Goal: Information Seeking & Learning: Check status

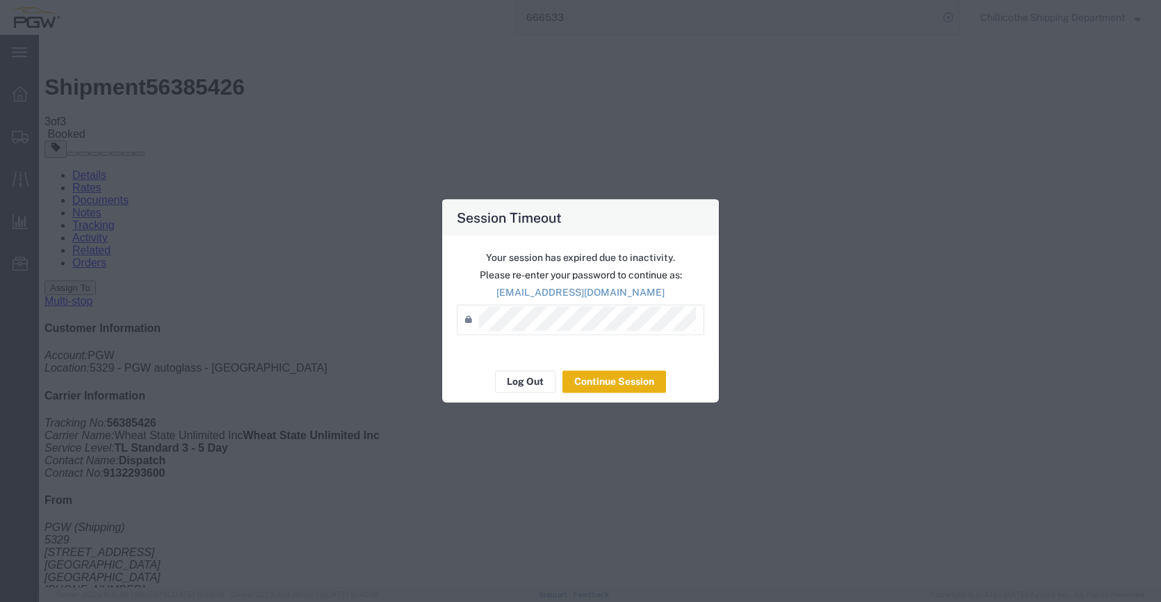
click at [618, 392] on button "Continue Session" at bounding box center [615, 381] width 104 height 22
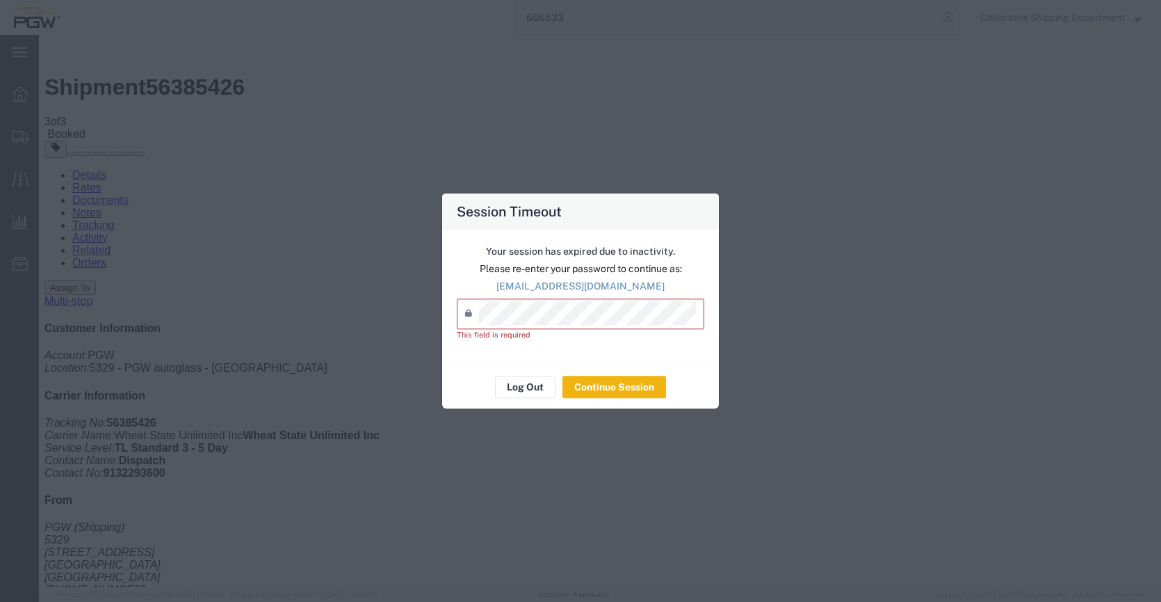
click at [583, 329] on div "This field is required" at bounding box center [581, 335] width 248 height 12
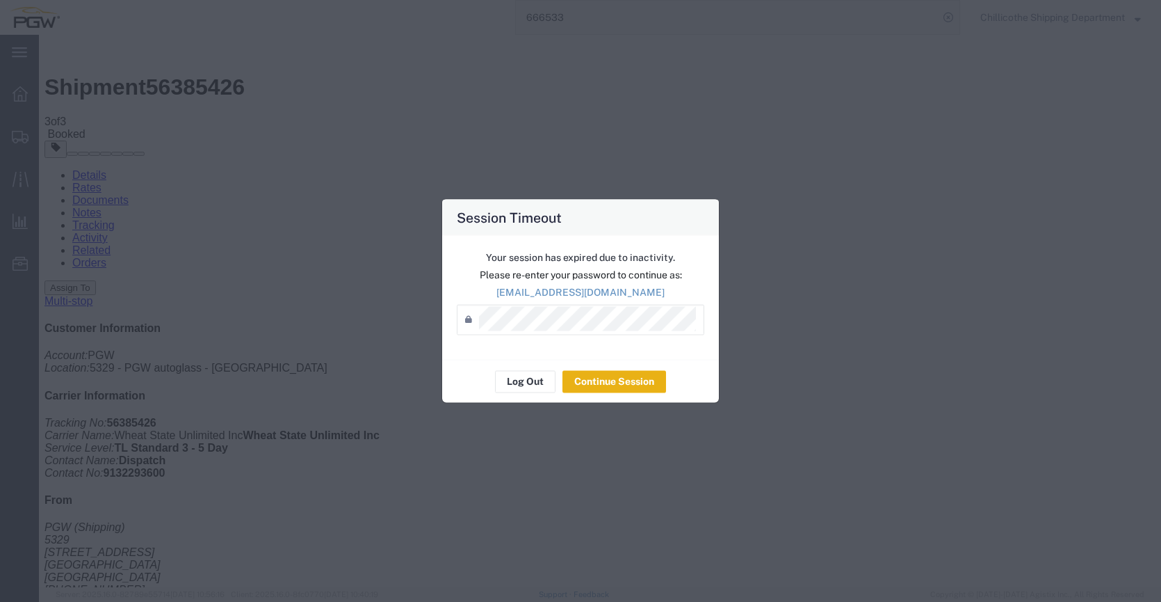
click at [623, 373] on button "Continue Session" at bounding box center [615, 381] width 104 height 22
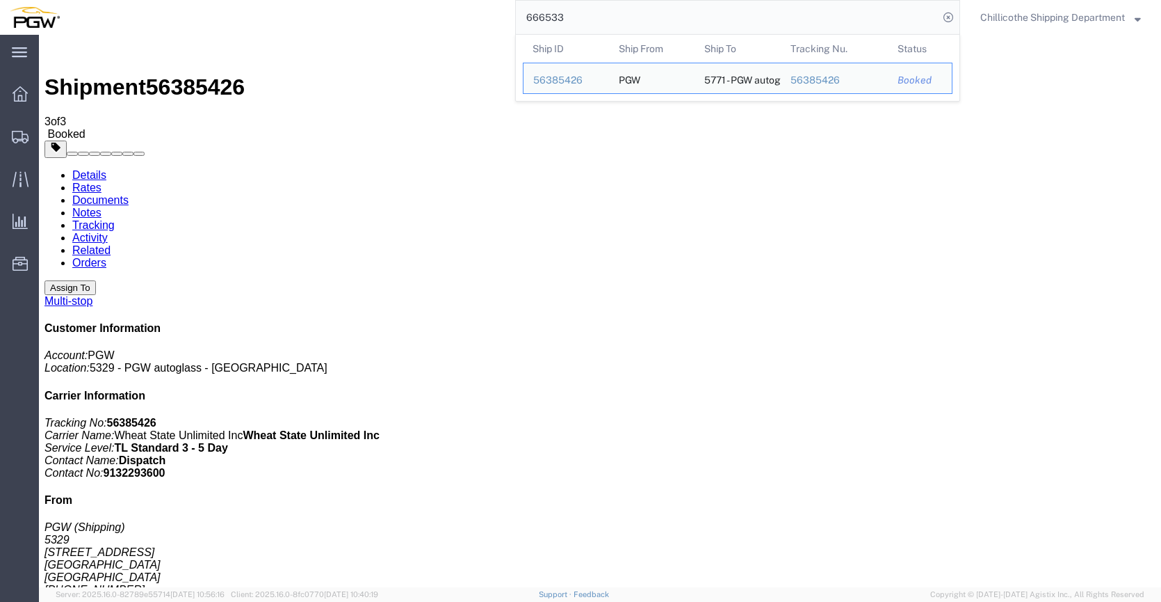
click at [590, 9] on input "666533" at bounding box center [727, 17] width 423 height 33
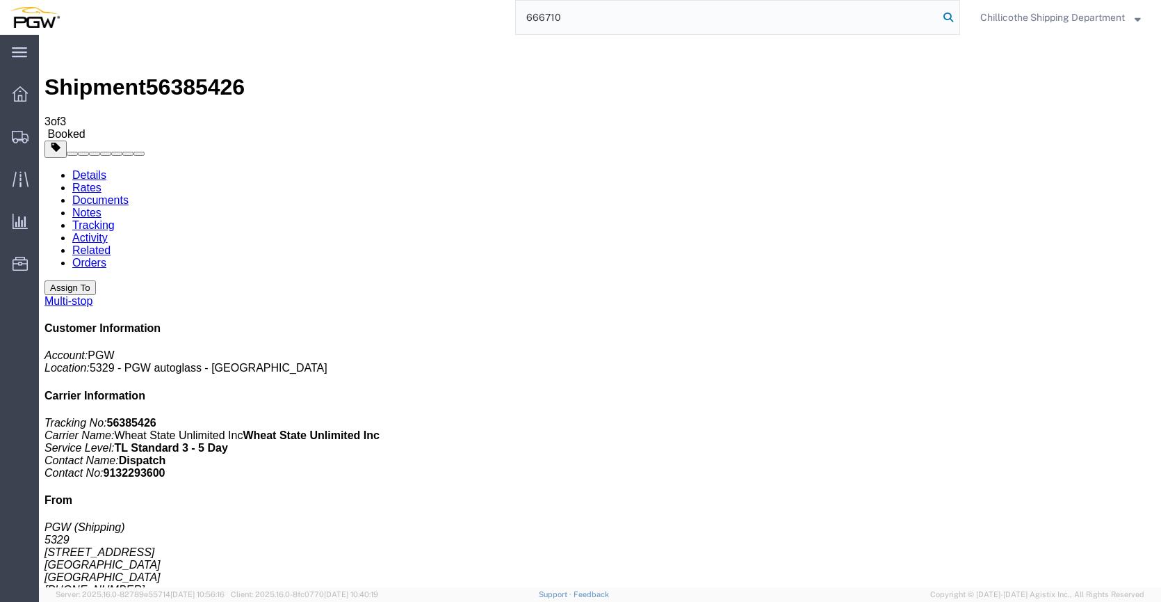
click at [947, 15] on icon at bounding box center [948, 17] width 19 height 19
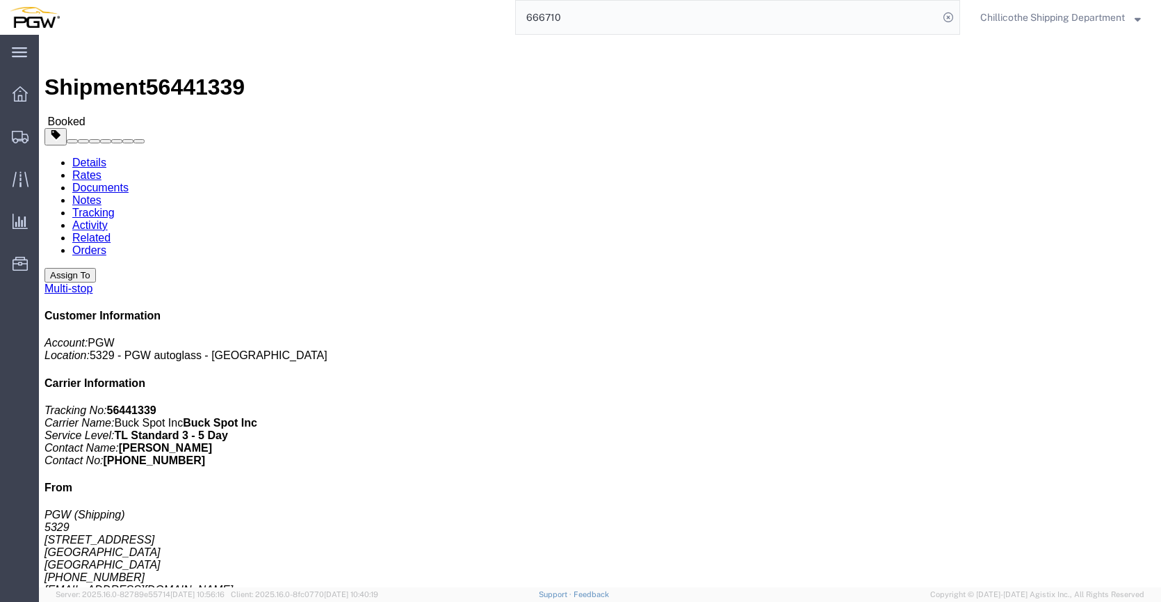
click link "Documents"
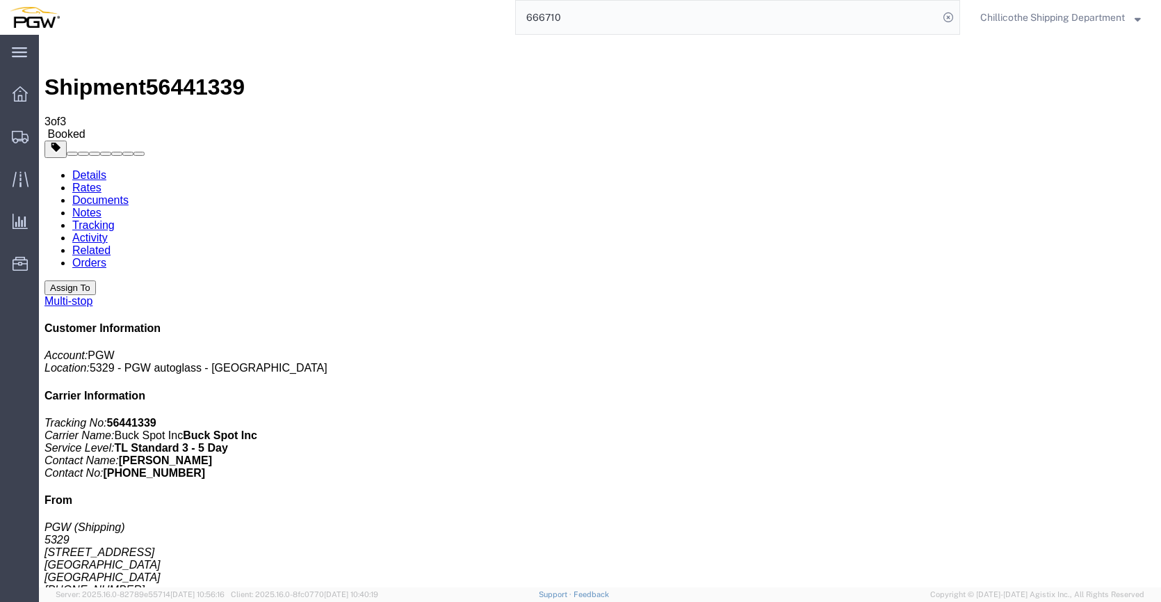
click at [569, 15] on input "666710" at bounding box center [727, 17] width 423 height 33
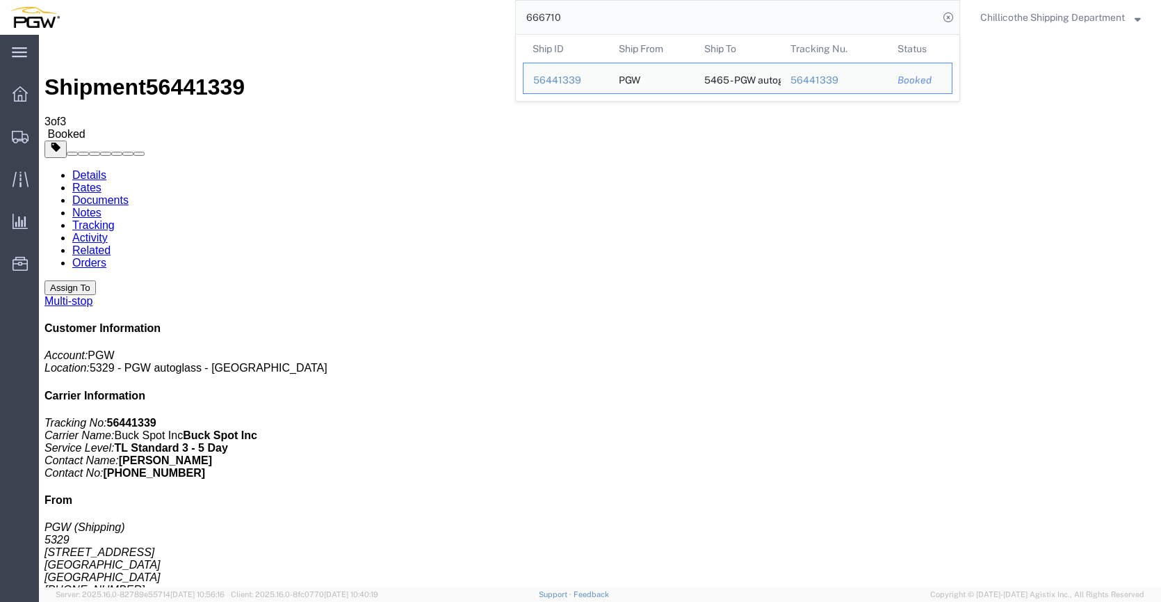
click at [569, 15] on input "666710" at bounding box center [727, 17] width 423 height 33
paste input "503"
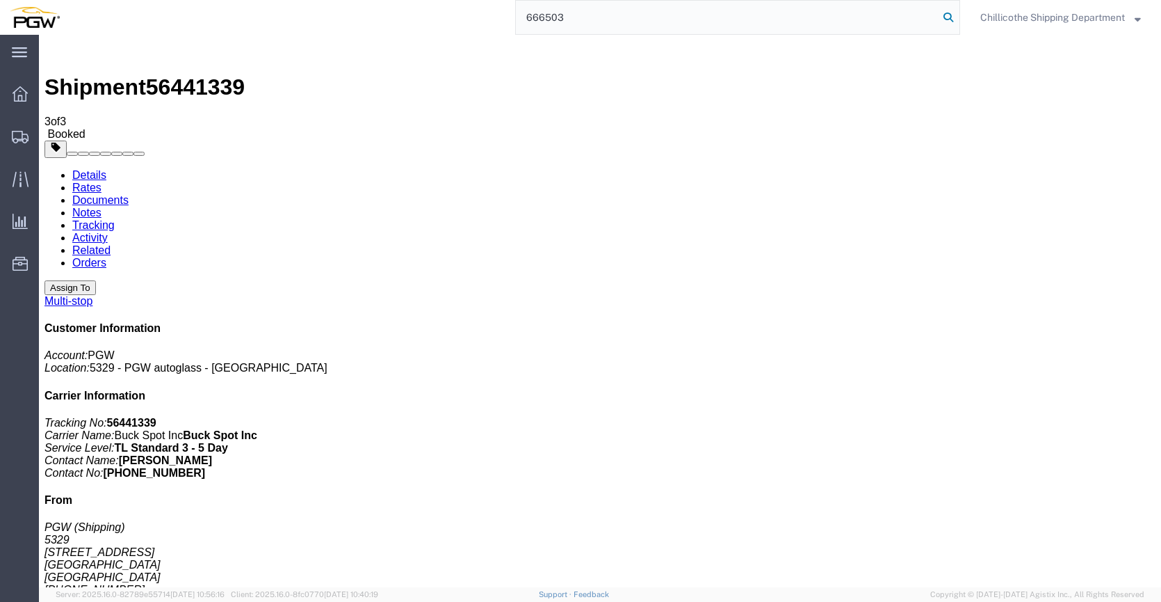
click at [942, 18] on icon at bounding box center [948, 17] width 19 height 19
type input "666503"
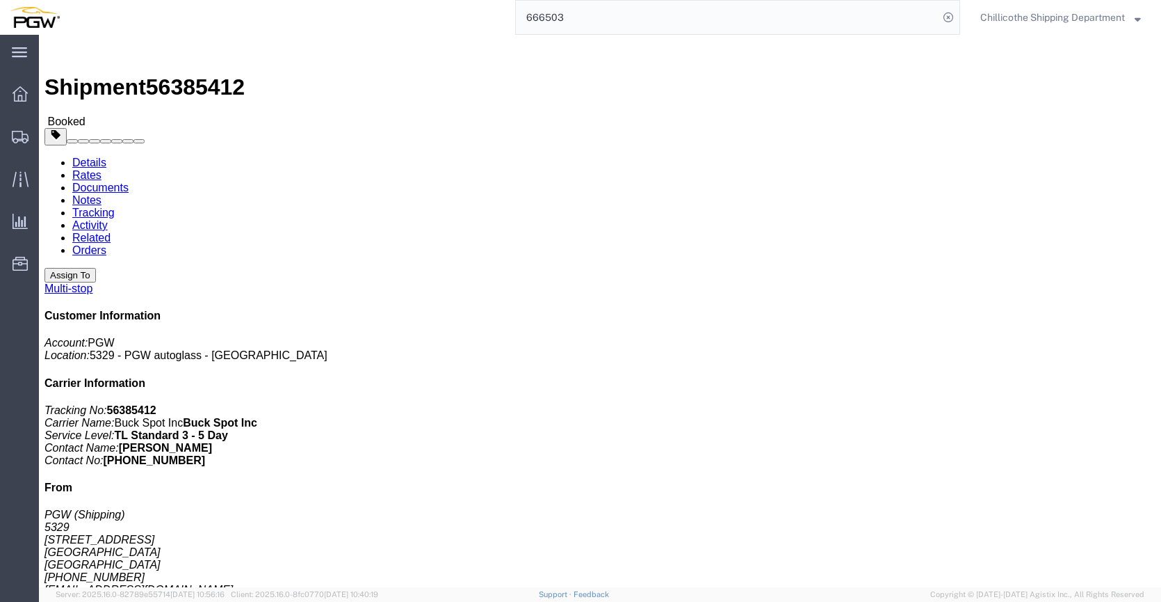
click link "Documents"
